Goal: Book appointment/travel/reservation

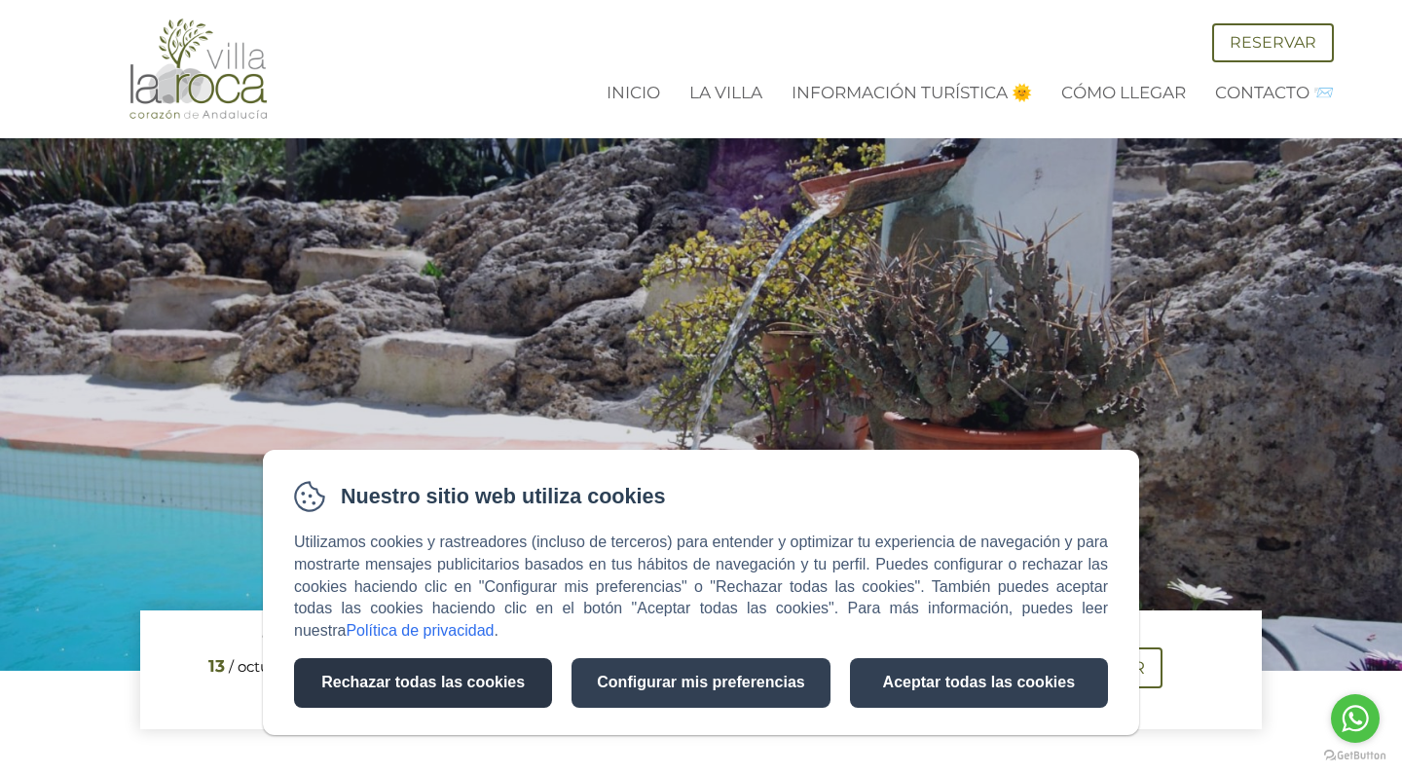
click at [431, 690] on button "Rechazar todas las cookies" at bounding box center [423, 683] width 258 height 50
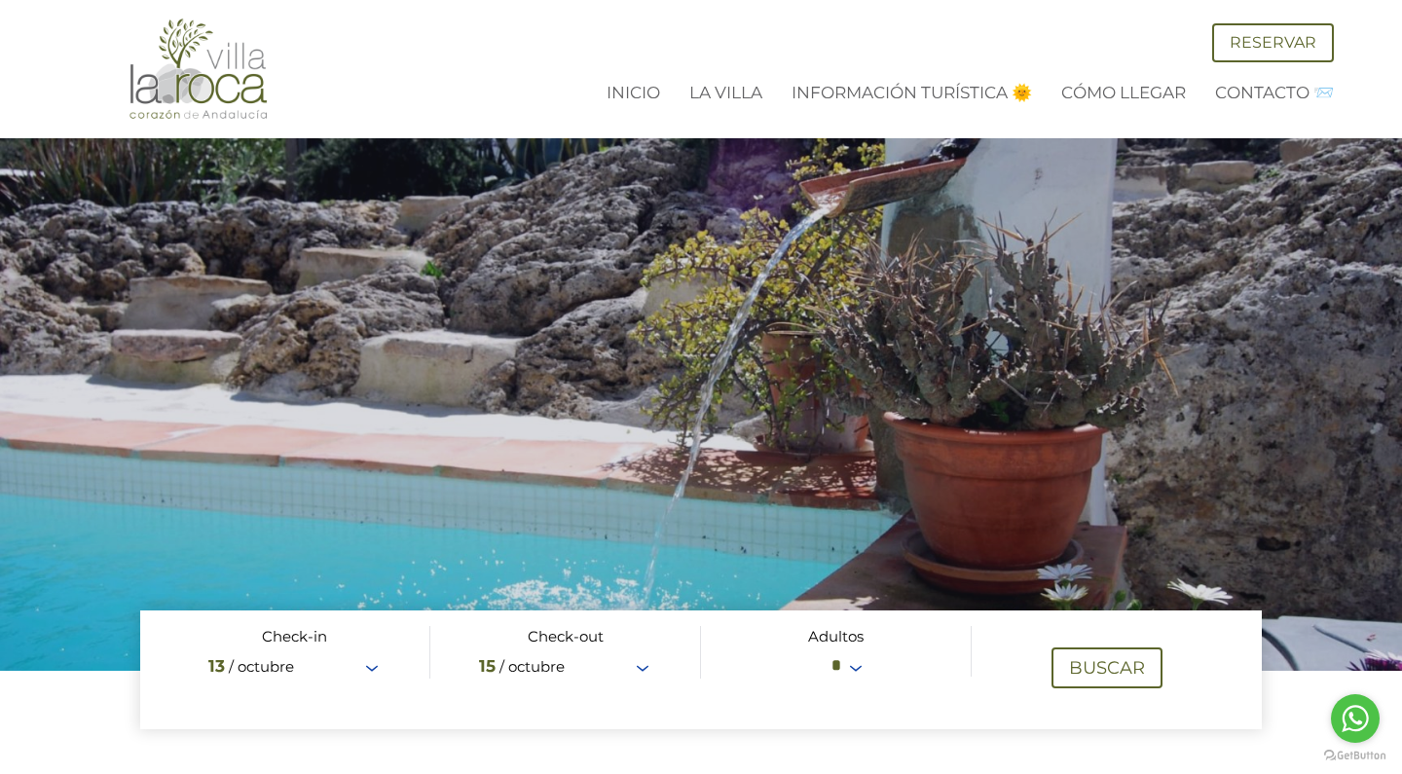
click at [302, 670] on span at bounding box center [701, 670] width 1122 height 119
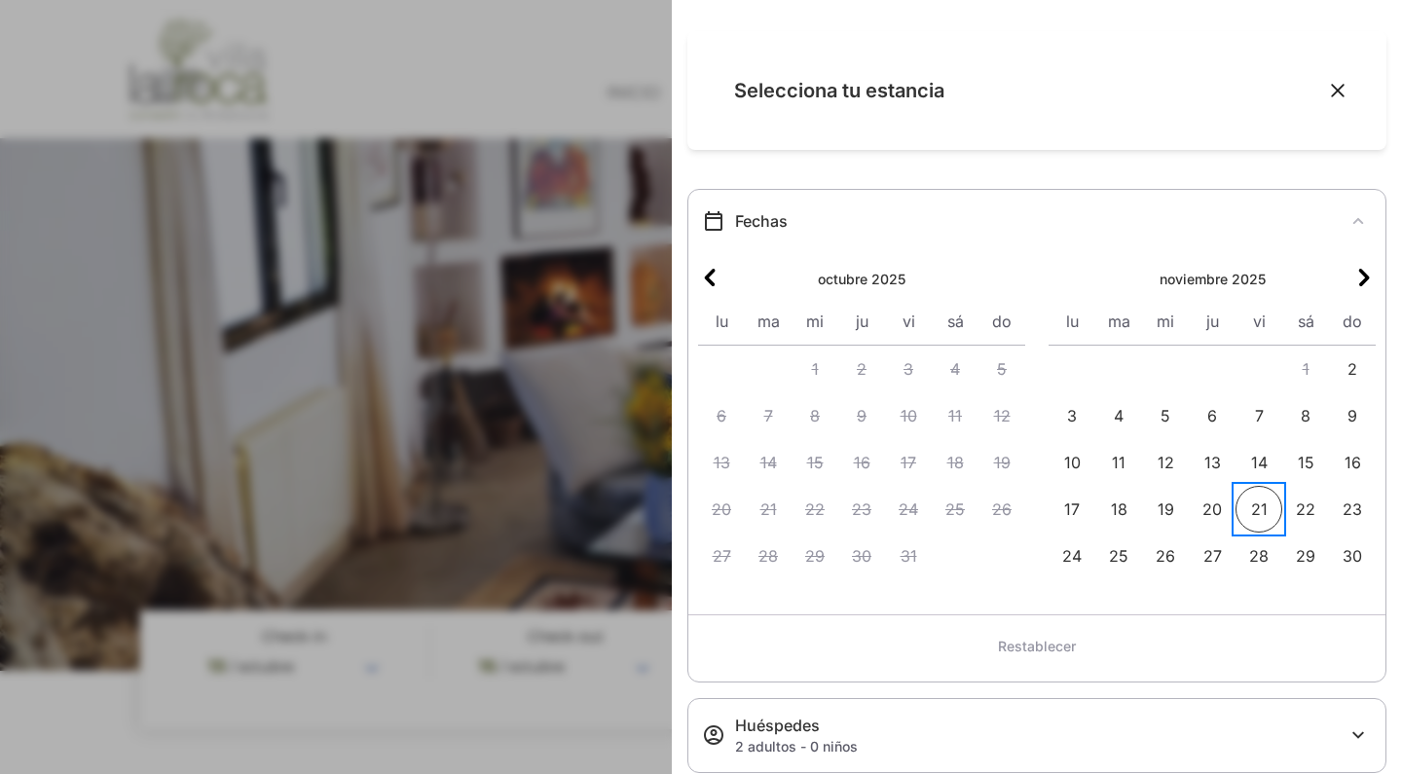
click at [1266, 505] on span "21" at bounding box center [1259, 509] width 47 height 47
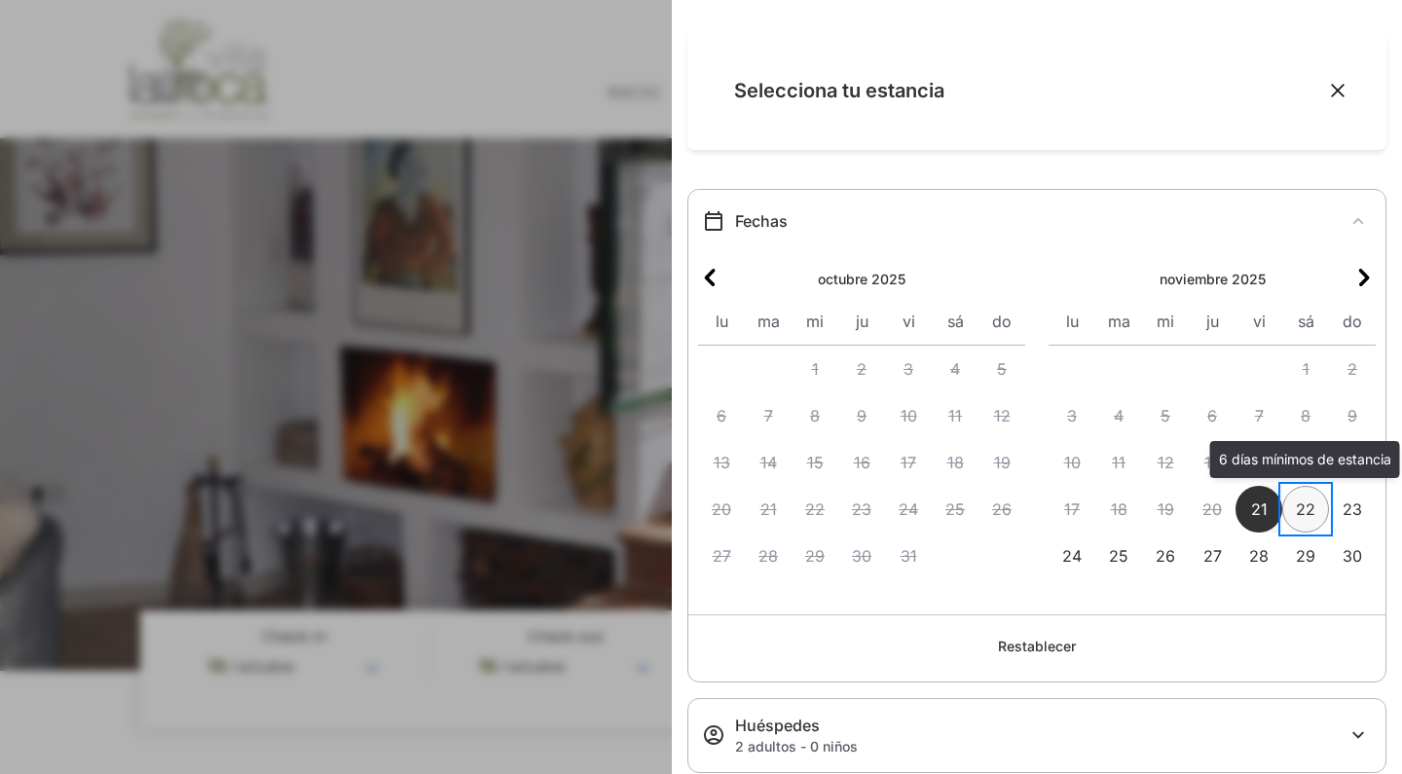
click at [1316, 508] on span "22" at bounding box center [1305, 509] width 47 height 47
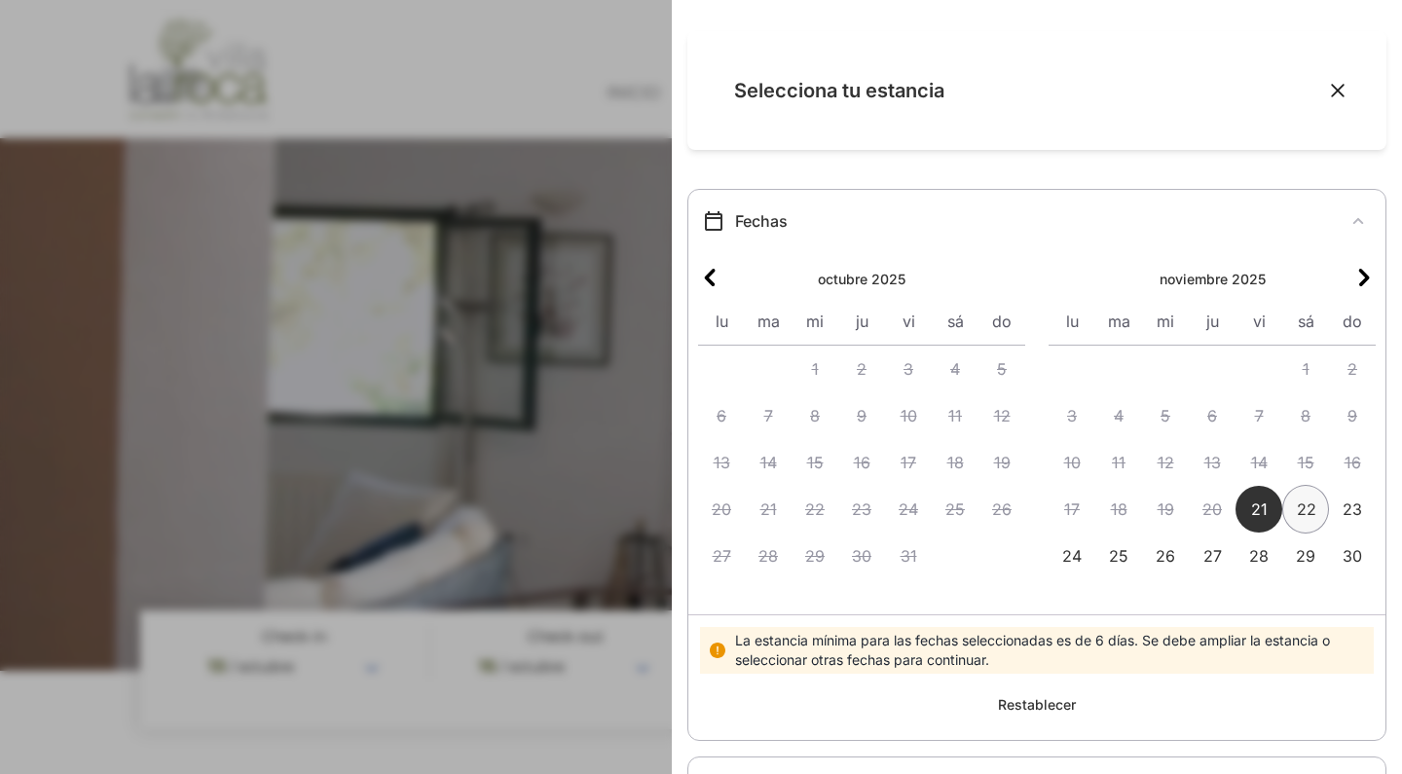
click at [1338, 94] on icon "Cerrar" at bounding box center [1337, 90] width 19 height 19
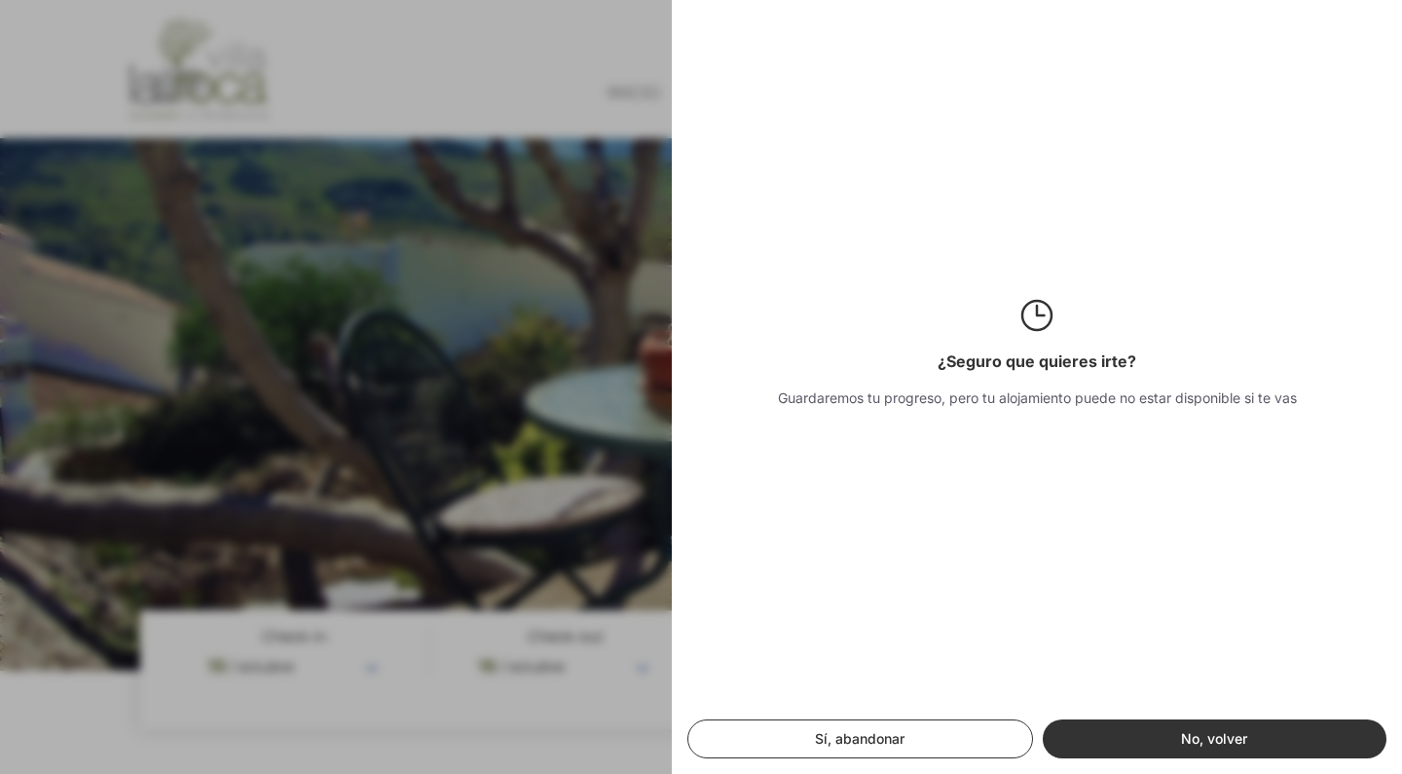
click at [830, 737] on button "Sí, abandonar" at bounding box center [860, 739] width 346 height 39
type input "**********"
